Goal: Information Seeking & Learning: Learn about a topic

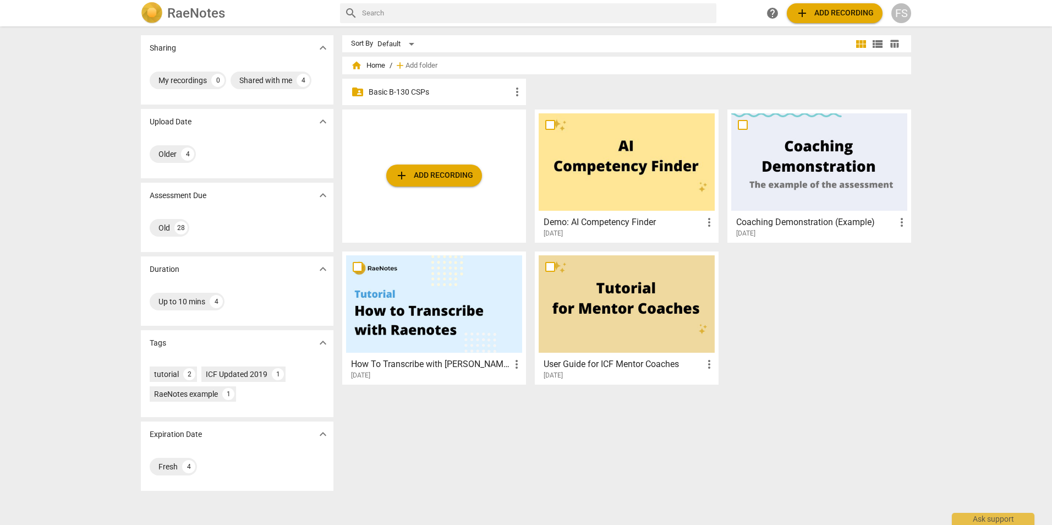
click at [405, 91] on p "Basic B-130 CSPs" at bounding box center [440, 92] width 142 height 12
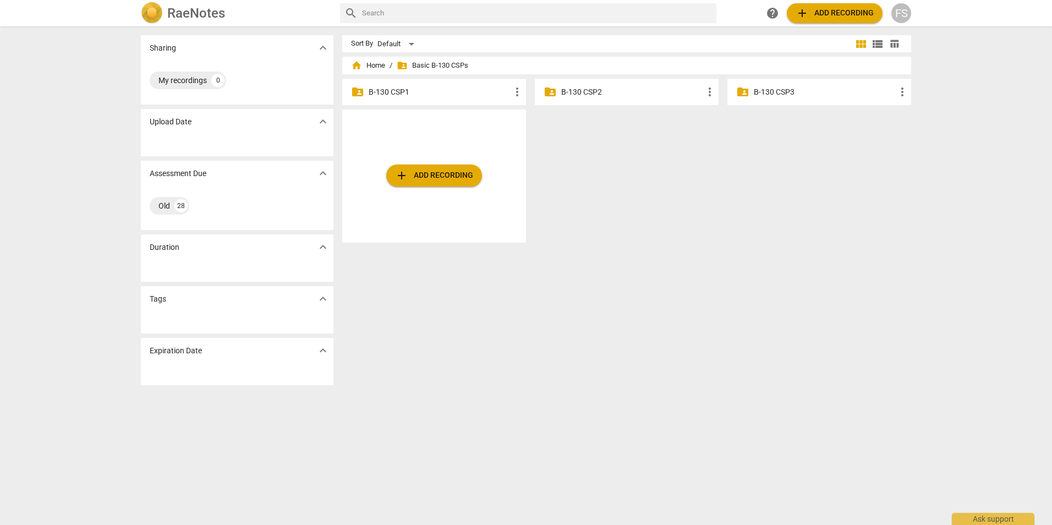
click at [462, 93] on p "B-130 CSP1" at bounding box center [440, 92] width 142 height 12
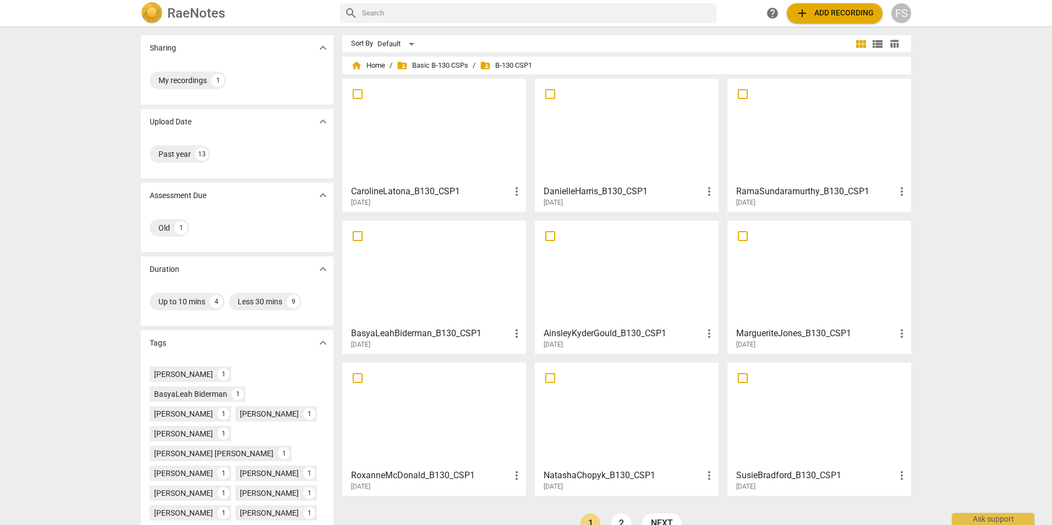
click at [456, 143] on div at bounding box center [434, 131] width 176 height 97
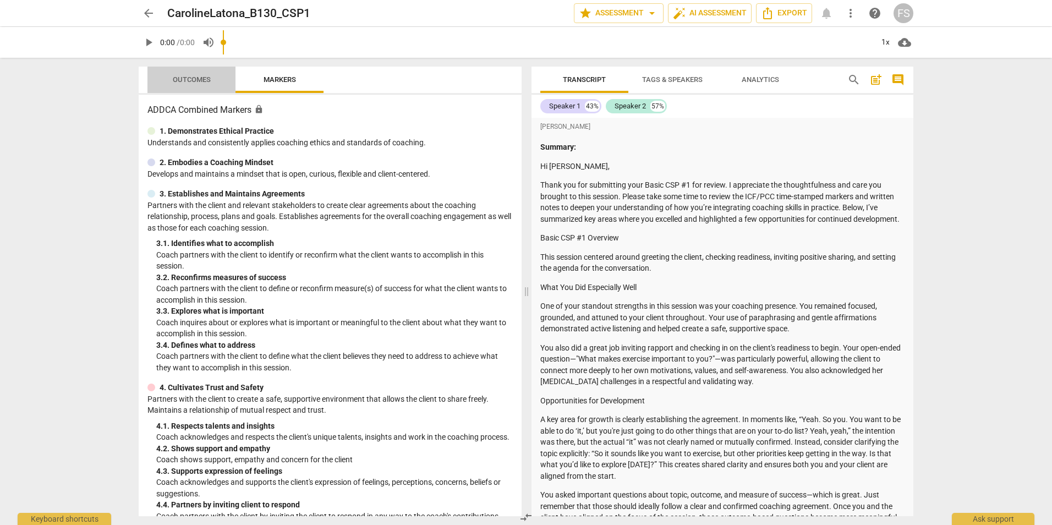
click at [150, 73] on span "Outcomes" at bounding box center [191, 80] width 88 height 15
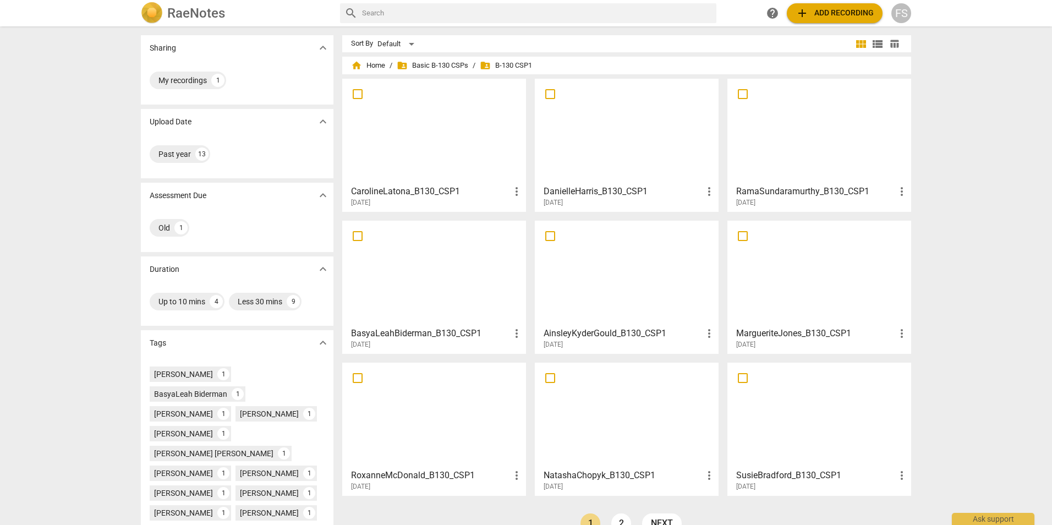
click at [441, 166] on div at bounding box center [434, 131] width 176 height 97
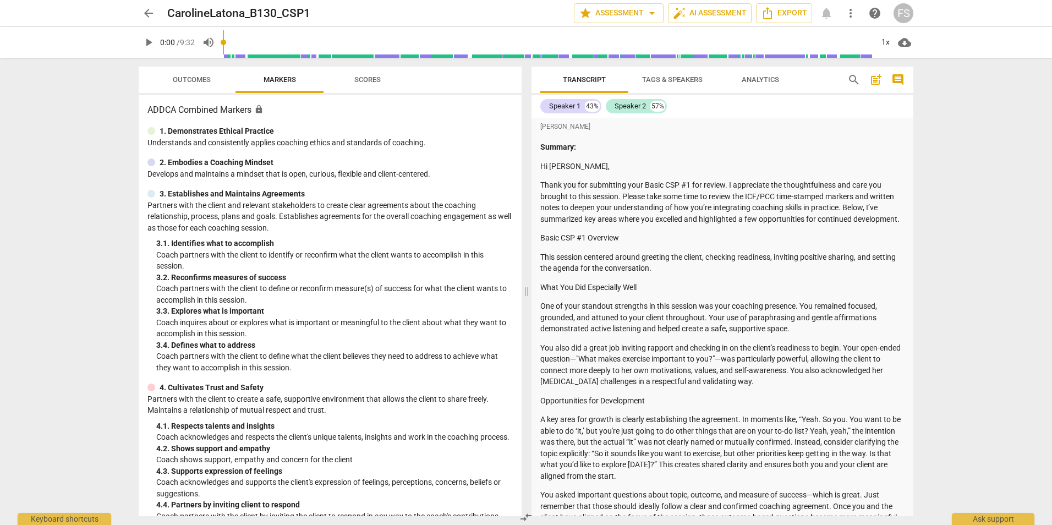
drag, startPoint x: 152, startPoint y: 73, endPoint x: 124, endPoint y: 118, distance: 52.4
click at [124, 128] on div "arrow_back CarolineLatona_B130_CSP1 edit star Assessment arrow_drop_down auto_f…" at bounding box center [526, 262] width 1052 height 525
click at [146, 110] on div "ADDCA Combined Markers lock 1. Demonstrates Ethical Practice Understands and co…" at bounding box center [330, 306] width 383 height 422
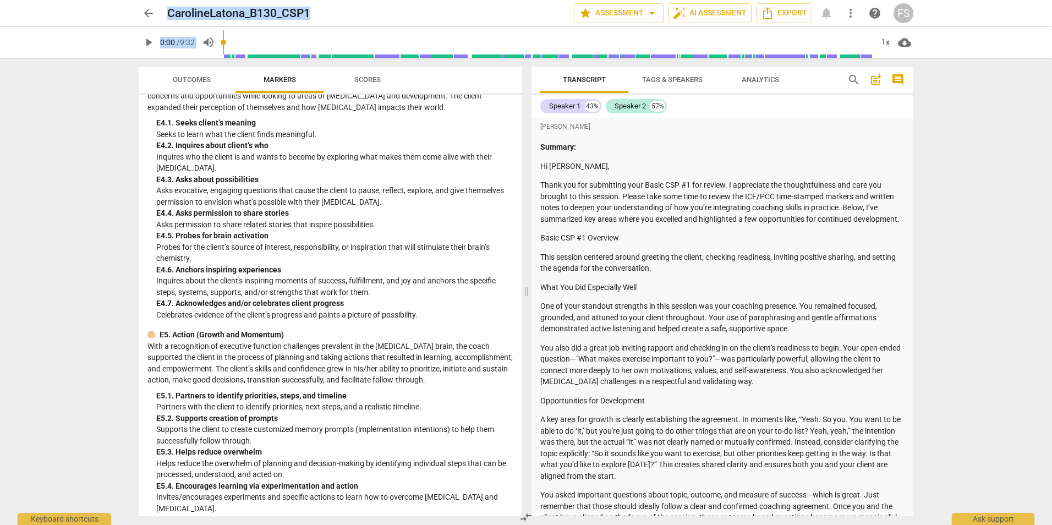
scroll to position [2751, 0]
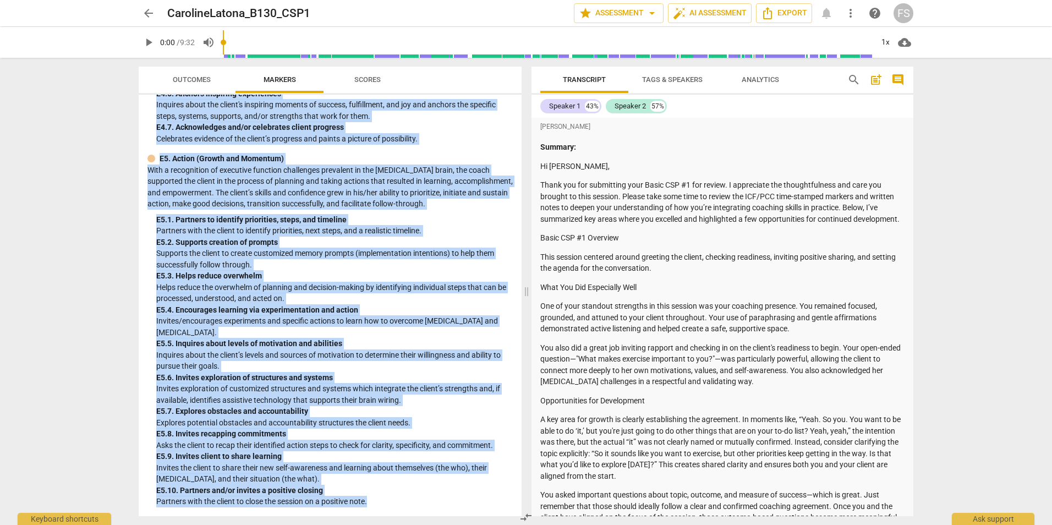
drag, startPoint x: 151, startPoint y: 111, endPoint x: 418, endPoint y: 499, distance: 471.7
click at [418, 499] on div "ADDCA Combined Markers lock 1. Demonstrates Ethical Practice Understands and co…" at bounding box center [330, 306] width 383 height 422
copy div "DDCA Combined Markers lock 1. Demonstrates Ethical Practice Understands and con…"
